Goal: Communication & Community: Ask a question

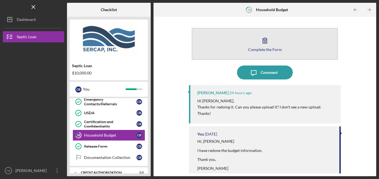
click at [261, 47] on div "Complete the Form" at bounding box center [265, 49] width 34 height 4
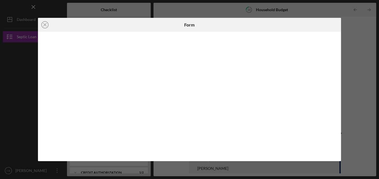
click at [210, 15] on div "Icon/Close Form" at bounding box center [189, 89] width 379 height 179
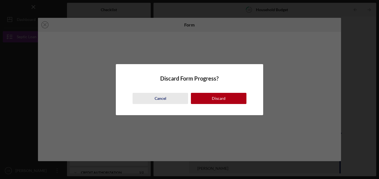
click at [160, 99] on div "Cancel" at bounding box center [161, 98] width 12 height 11
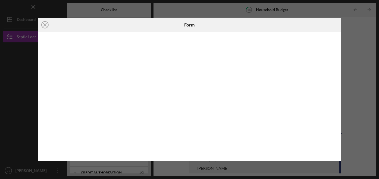
click at [151, 23] on div "Form" at bounding box center [189, 25] width 101 height 14
click at [24, 101] on div "Icon/Close Form" at bounding box center [189, 89] width 379 height 179
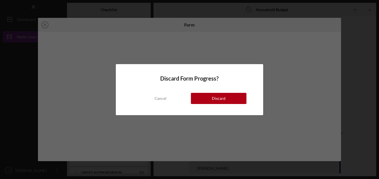
click at [153, 98] on button "Cancel" at bounding box center [161, 98] width 56 height 11
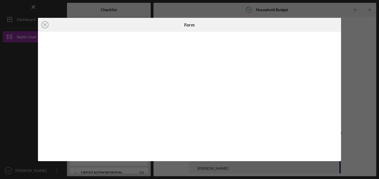
drag, startPoint x: 192, startPoint y: 86, endPoint x: 43, endPoint y: 125, distance: 154.2
click at [43, 125] on div at bounding box center [189, 97] width 303 height 130
click at [41, 113] on div at bounding box center [189, 97] width 303 height 130
click at [39, 121] on div at bounding box center [189, 97] width 303 height 130
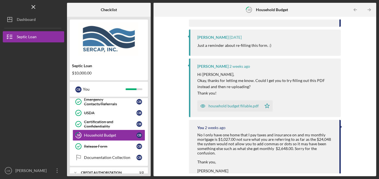
scroll to position [140, 0]
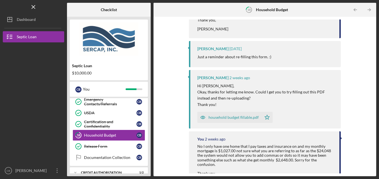
click at [235, 118] on div "household budget fillable.pdf" at bounding box center [234, 117] width 50 height 4
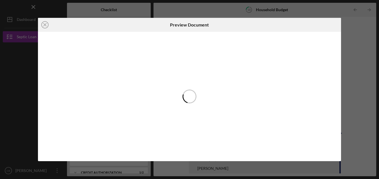
scroll to position [161, 0]
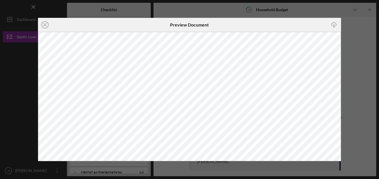
click at [43, 27] on icon "Icon/Close" at bounding box center [45, 25] width 14 height 14
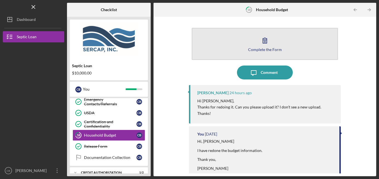
click at [264, 42] on icon "button" at bounding box center [265, 41] width 14 height 14
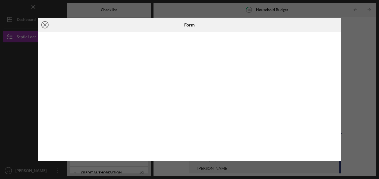
click at [45, 22] on icon "Icon/Close" at bounding box center [45, 25] width 14 height 14
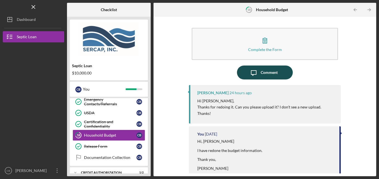
click at [264, 71] on div "Comment" at bounding box center [269, 73] width 17 height 14
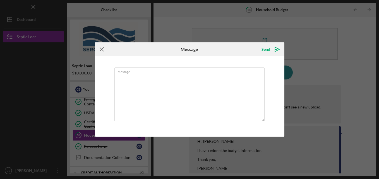
click at [100, 49] on icon "Icon/Menu Close" at bounding box center [102, 49] width 14 height 14
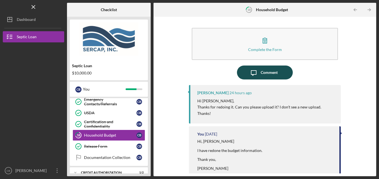
click at [262, 75] on div "Comment" at bounding box center [269, 73] width 17 height 14
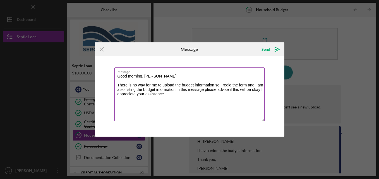
click at [243, 83] on textarea "Good morning, [PERSON_NAME] There is no way for me to upload the budget informa…" at bounding box center [189, 95] width 150 height 54
click at [130, 95] on textarea "Good morning, [PERSON_NAME] There is no way for me to upload the budget informa…" at bounding box center [189, 95] width 150 height 54
click at [190, 95] on textarea "Good morning, [PERSON_NAME] There is no way for me to upload the budget informa…" at bounding box center [189, 95] width 150 height 54
click at [181, 89] on textarea "Good morning, [PERSON_NAME] There is no way for me to upload the budget informa…" at bounding box center [189, 95] width 150 height 54
click at [143, 113] on textarea "Good morning, [PERSON_NAME] There is no way for me to upload the budget informa…" at bounding box center [189, 95] width 150 height 54
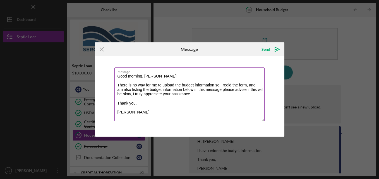
scroll to position [16, 0]
click at [119, 106] on textarea "Good morning, [PERSON_NAME] There is no way for me to upload the budget informa…" at bounding box center [189, 95] width 150 height 54
paste textarea "Amount Requested: $10,000 All members regardless of age: [DEMOGRAPHIC_DATA] Mon…"
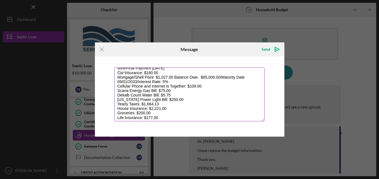
scroll to position [93, 0]
type textarea "Good morning, [PERSON_NAME] There is no way for me to upload the budget informa…"
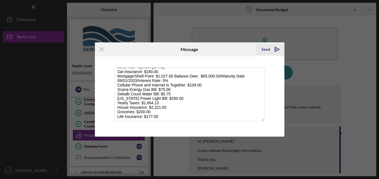
click at [267, 47] on div "Send" at bounding box center [266, 49] width 9 height 11
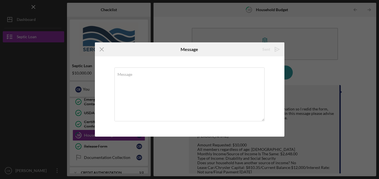
scroll to position [0, 0]
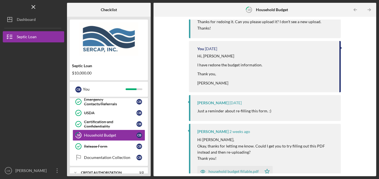
scroll to position [248, 0]
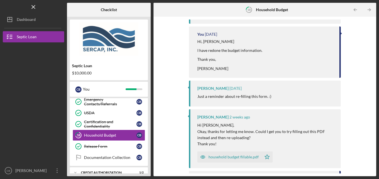
drag, startPoint x: 197, startPoint y: 53, endPoint x: 252, endPoint y: 34, distance: 57.6
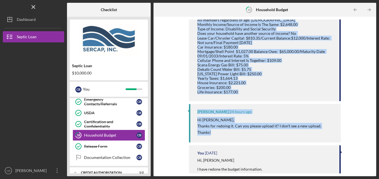
scroll to position [109, 0]
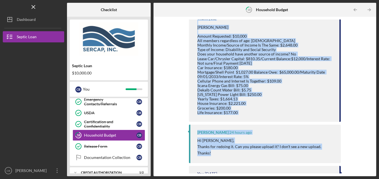
click at [288, 111] on div "Good morning, [PERSON_NAME] There is no way for me to upload the budget informa…" at bounding box center [265, 52] width 137 height 126
click at [265, 97] on div "Good morning, [PERSON_NAME] There is no way for me to upload the budget informa…" at bounding box center [265, 52] width 137 height 126
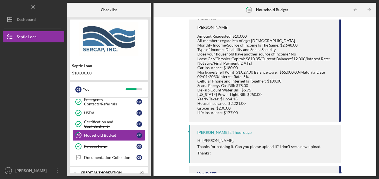
scroll to position [62, 0]
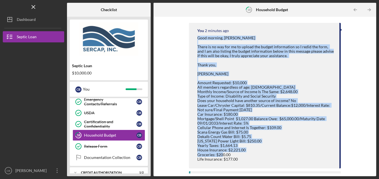
drag, startPoint x: 197, startPoint y: 37, endPoint x: 260, endPoint y: 158, distance: 136.6
click at [260, 158] on div "Good morning, [PERSON_NAME] There is no way for me to upload the budget informa…" at bounding box center [265, 99] width 137 height 126
drag, startPoint x: 260, startPoint y: 158, endPoint x: 235, endPoint y: 113, distance: 51.9
copy div "Good morning, [PERSON_NAME] There is no way for me to upload the budget informa…"
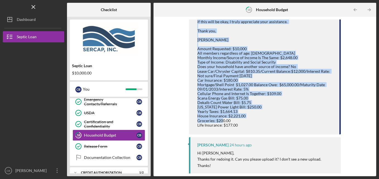
scroll to position [109, 0]
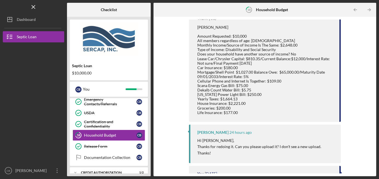
click at [281, 115] on div "Good morning, [PERSON_NAME] There is no way for me to upload the budget informa…" at bounding box center [265, 52] width 137 height 126
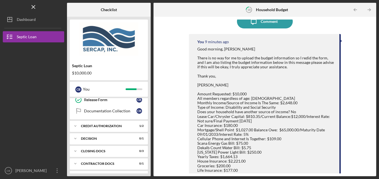
scroll to position [0, 0]
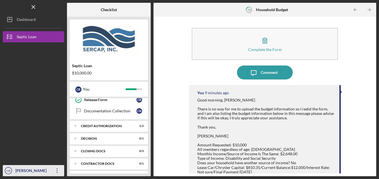
click at [42, 170] on div "[PERSON_NAME]" at bounding box center [32, 171] width 36 height 13
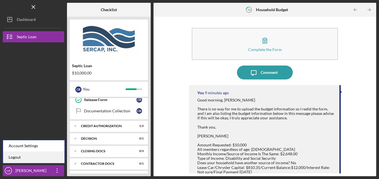
click at [17, 156] on link "Logout" at bounding box center [33, 157] width 61 height 11
